Goal: Information Seeking & Learning: Stay updated

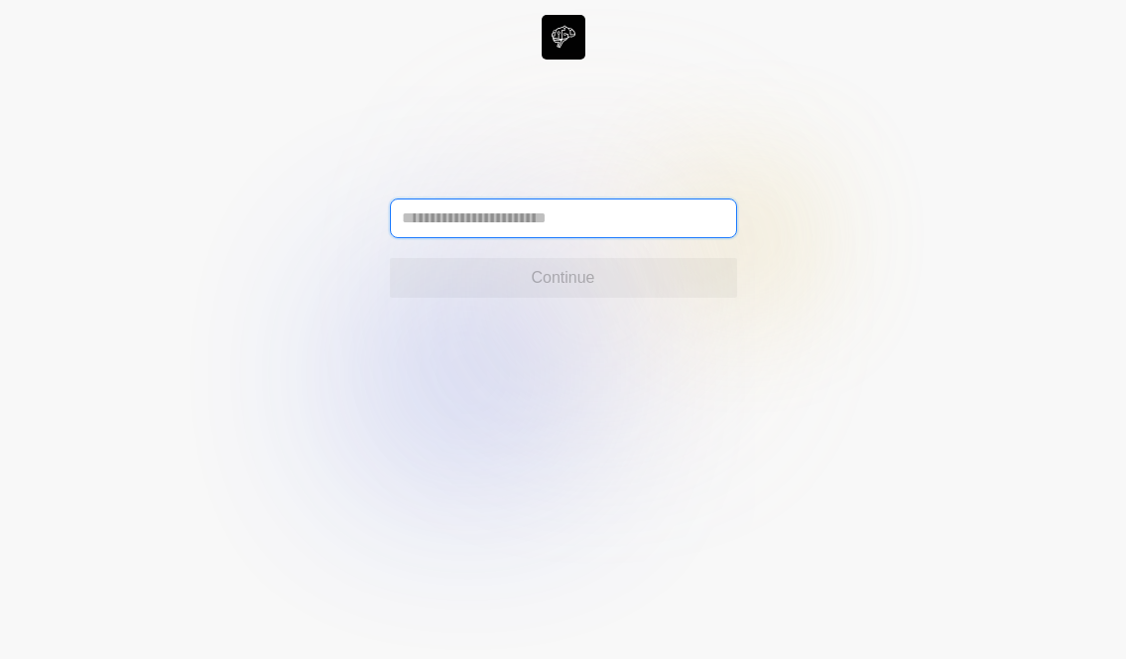
click at [609, 220] on input "text" at bounding box center [563, 218] width 347 height 40
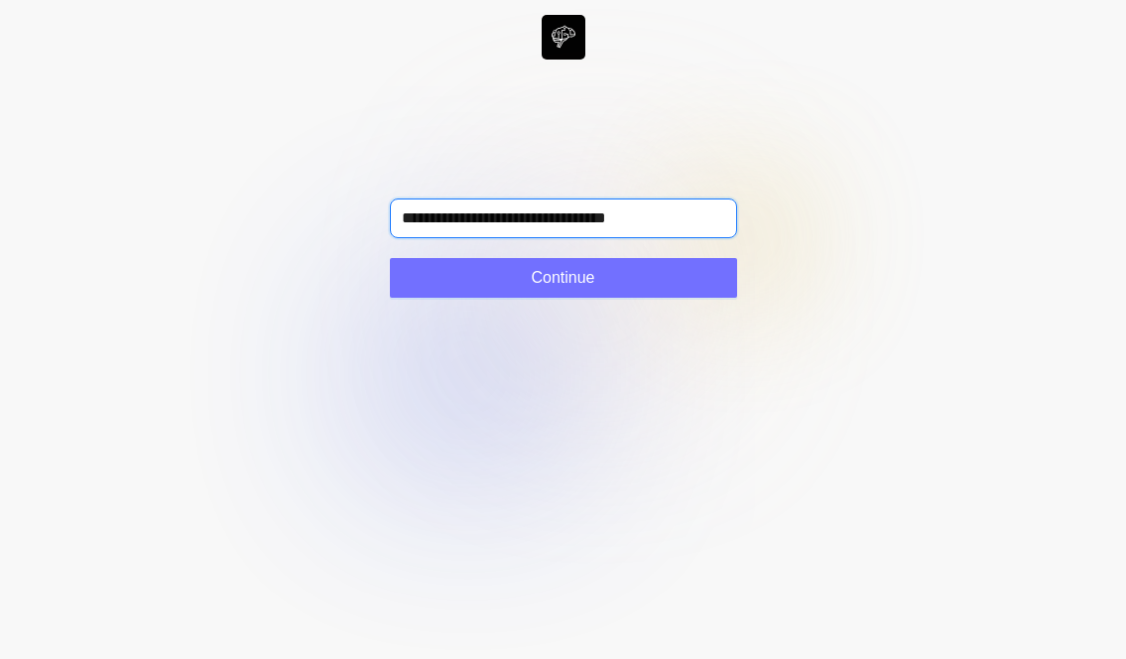
type input "**********"
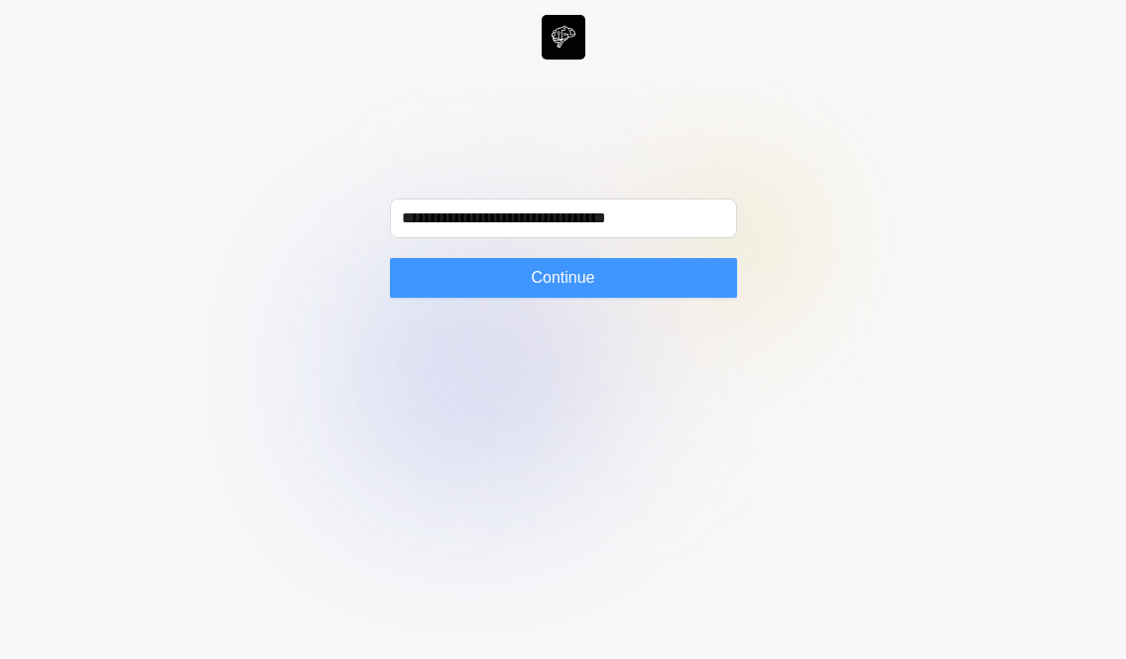
click at [589, 283] on span "Continue" at bounding box center [563, 278] width 64 height 24
